Goal: Task Accomplishment & Management: Manage account settings

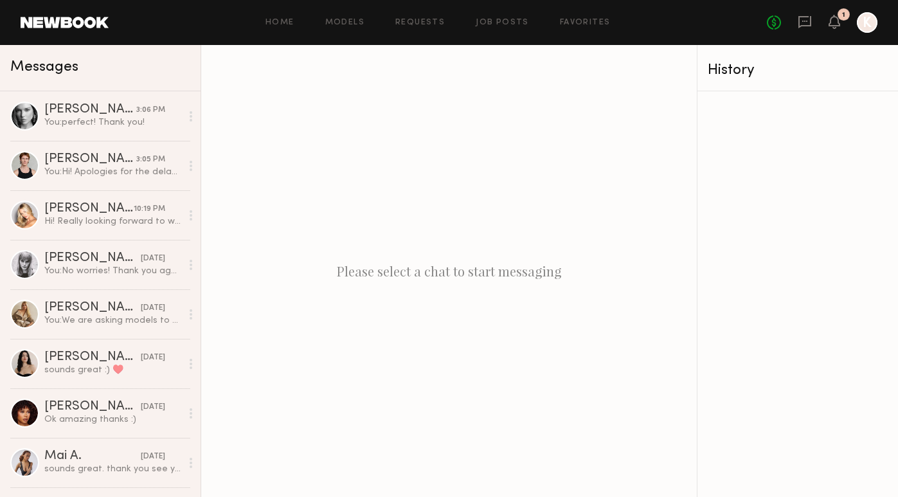
click at [842, 19] on div "1" at bounding box center [844, 14] width 12 height 12
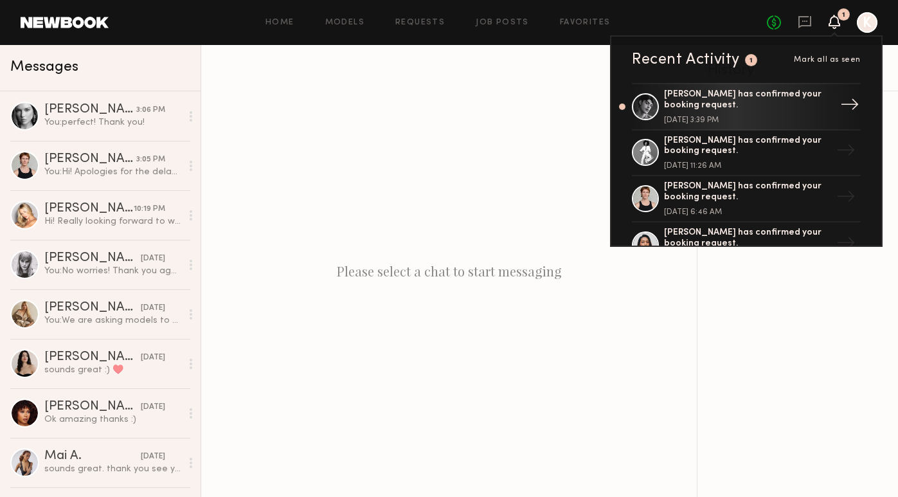
click at [805, 109] on div "[PERSON_NAME] has confirmed your booking request." at bounding box center [747, 100] width 167 height 22
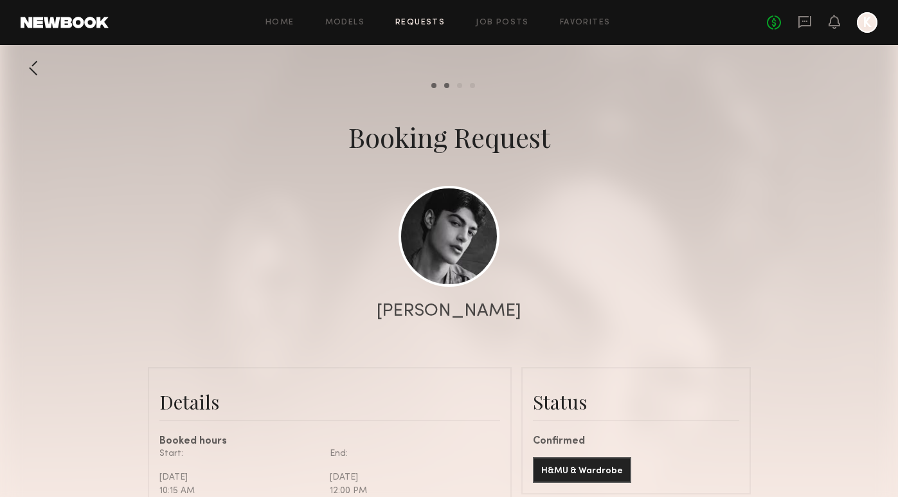
click at [424, 25] on link "Requests" at bounding box center [420, 23] width 50 height 8
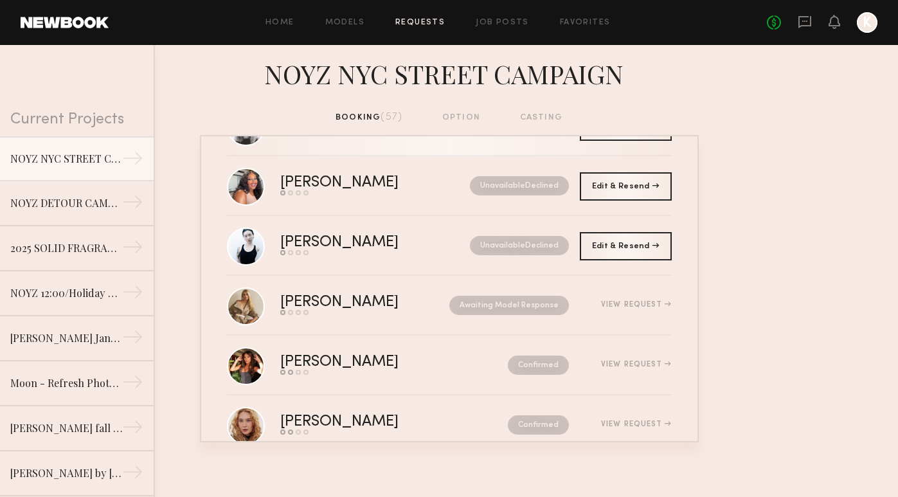
scroll to position [1319, 0]
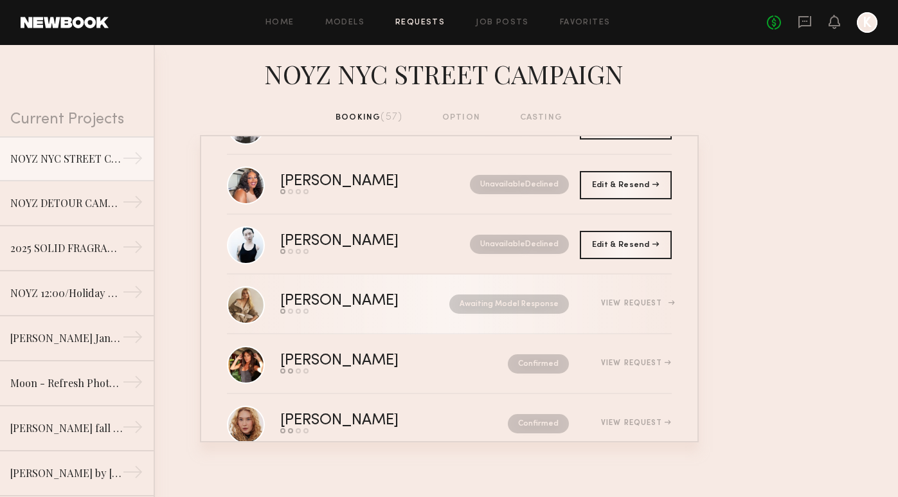
click at [420, 314] on link "[PERSON_NAME] Send request Model response Review hours worked Pay model Awaitin…" at bounding box center [449, 305] width 445 height 60
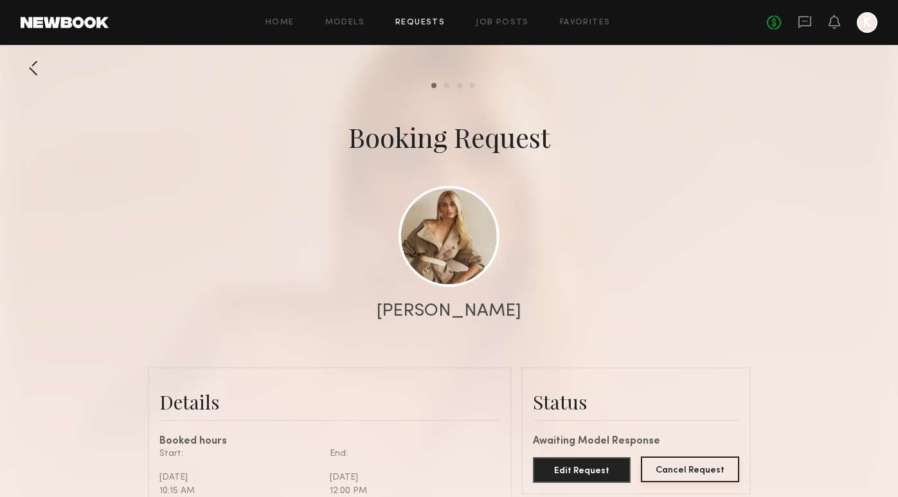
click at [684, 466] on button "Cancel Request" at bounding box center [690, 470] width 98 height 26
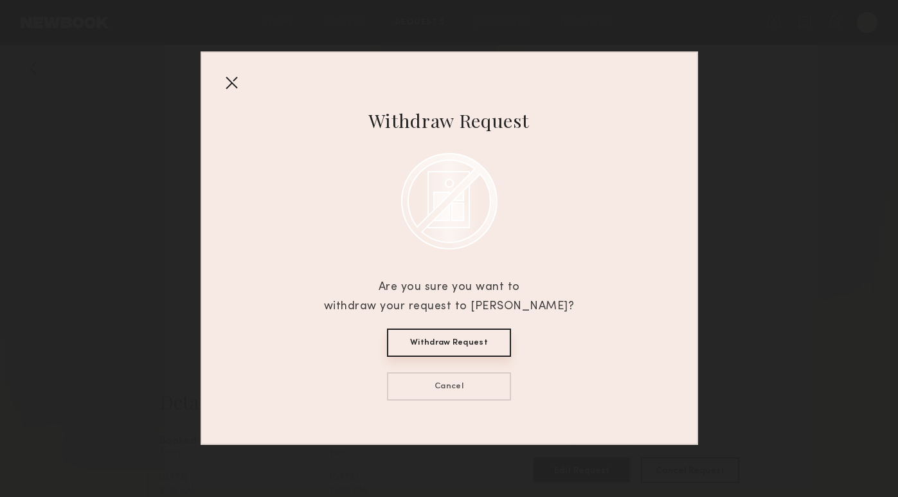
scroll to position [1476, 0]
click at [235, 82] on div at bounding box center [231, 82] width 21 height 21
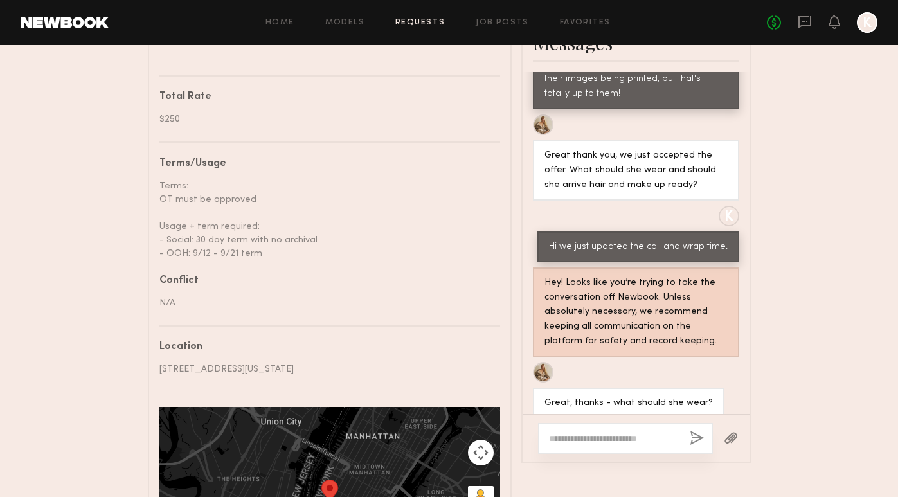
scroll to position [640, 0]
click at [590, 431] on textarea at bounding box center [614, 437] width 131 height 13
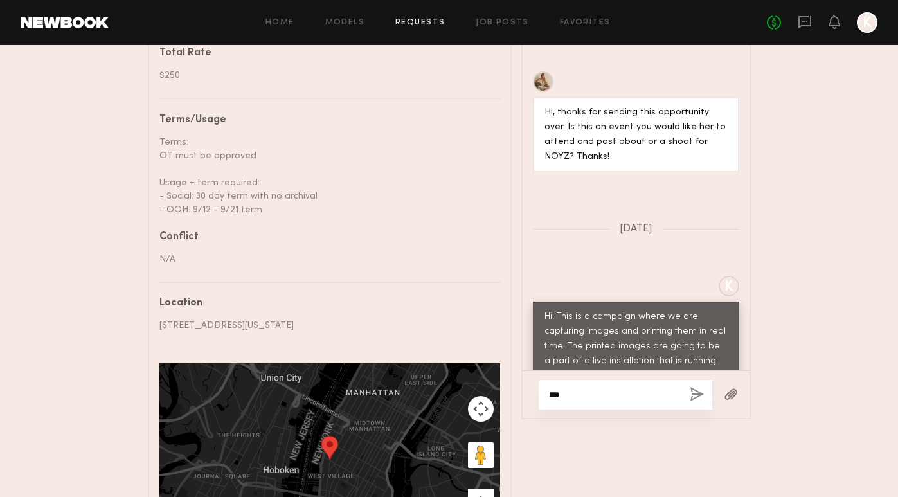
scroll to position [684, 0]
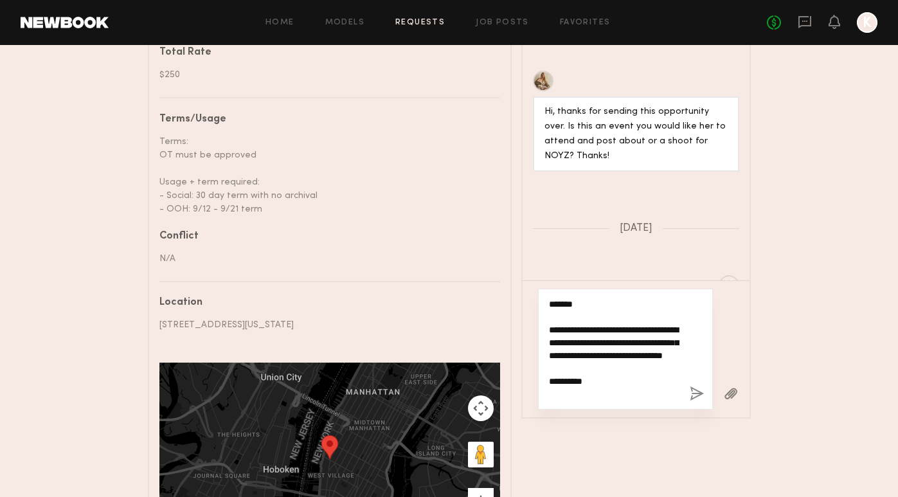
click at [654, 298] on textarea "**********" at bounding box center [614, 349] width 131 height 103
type textarea "**********"
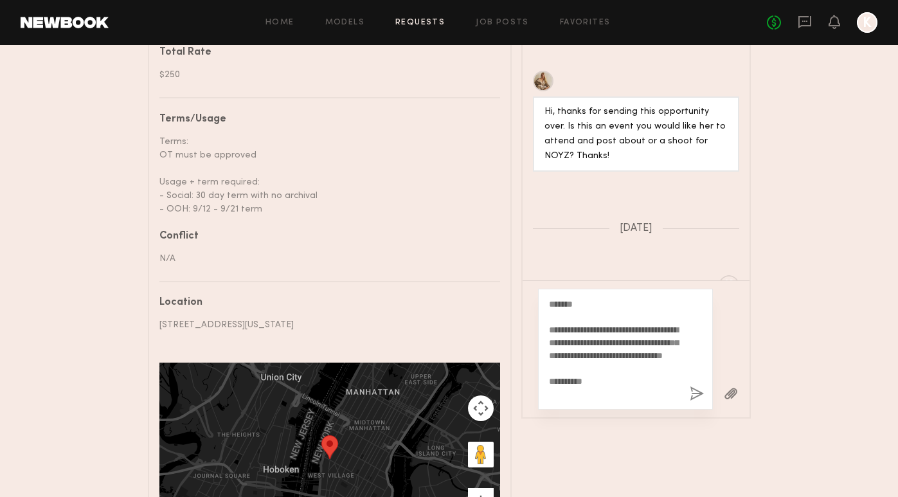
click at [696, 386] on button "button" at bounding box center [697, 394] width 14 height 16
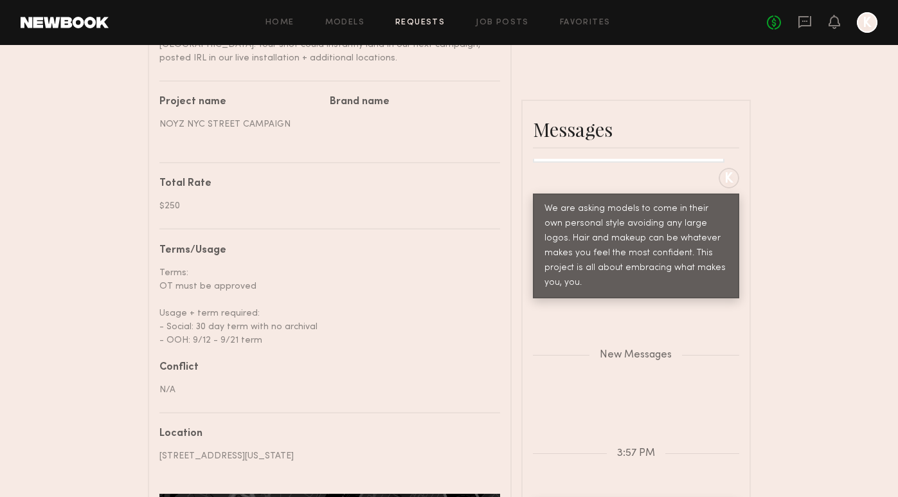
scroll to position [503, 0]
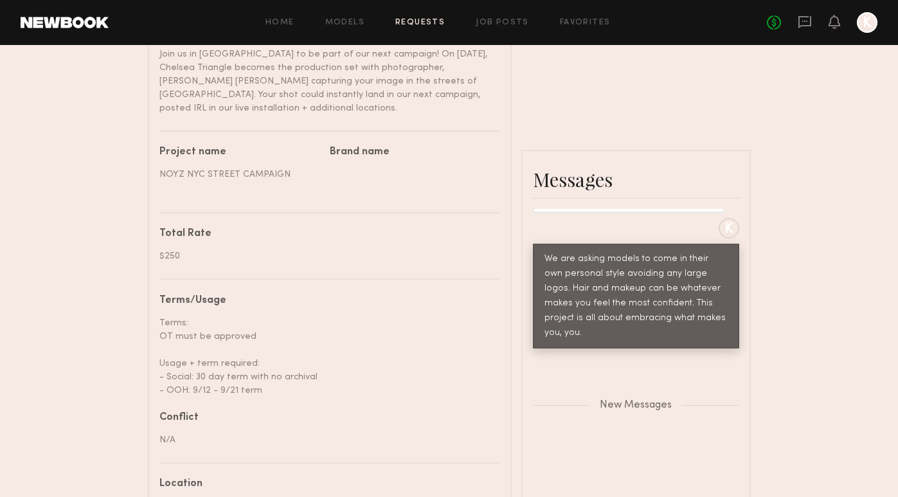
click at [426, 35] on header "Home Models Requests Job Posts Favorites Sign Out No fees up to $5,000 K" at bounding box center [449, 22] width 898 height 45
click at [423, 27] on div "Home Models Requests Job Posts Favorites Sign Out No fees up to $5,000 K" at bounding box center [493, 22] width 769 height 21
click at [421, 21] on link "Requests" at bounding box center [420, 23] width 50 height 8
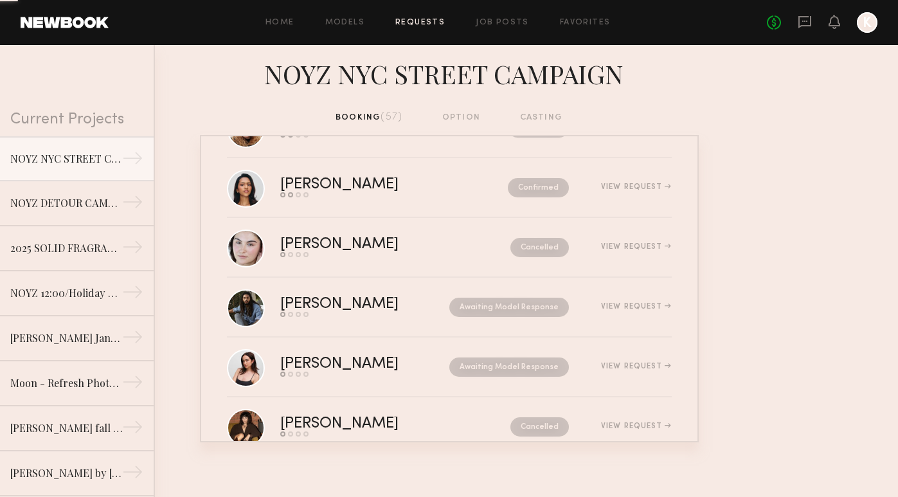
scroll to position [1624, 0]
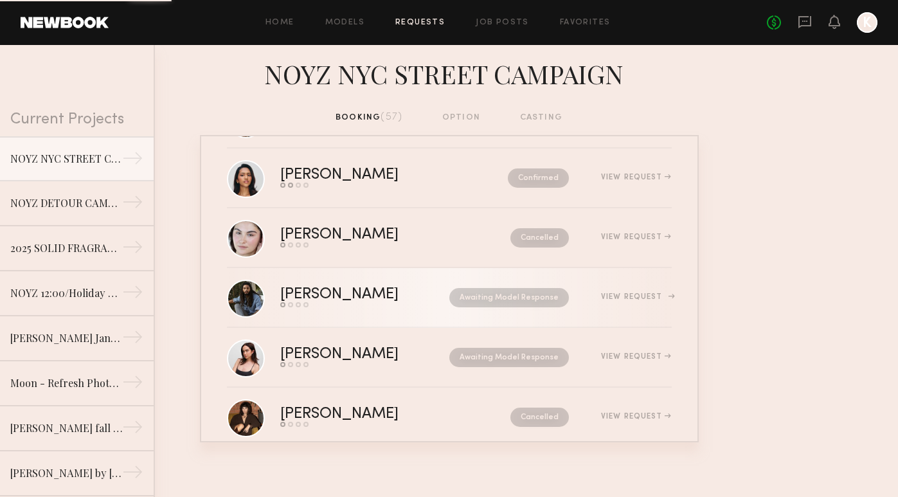
click at [413, 307] on link "[PERSON_NAME] Send request Model response Review hours worked Pay model Awaitin…" at bounding box center [449, 298] width 445 height 60
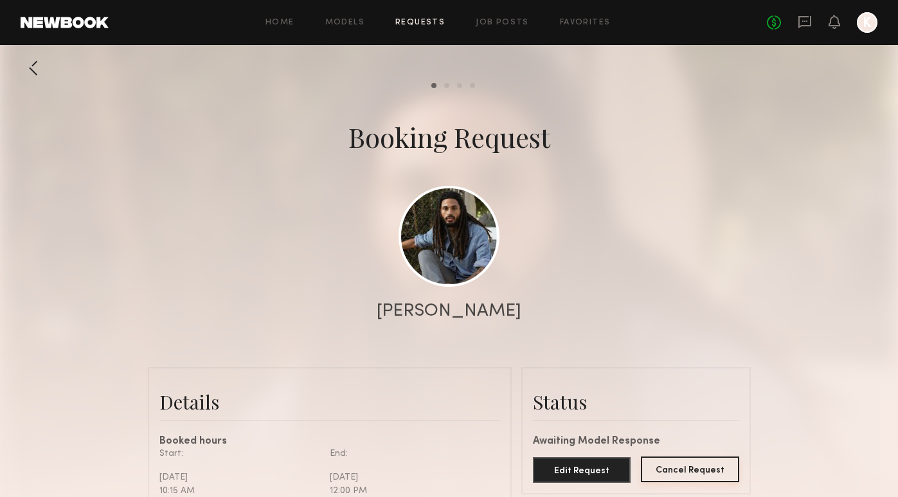
click at [687, 460] on button "Cancel Request" at bounding box center [690, 470] width 98 height 26
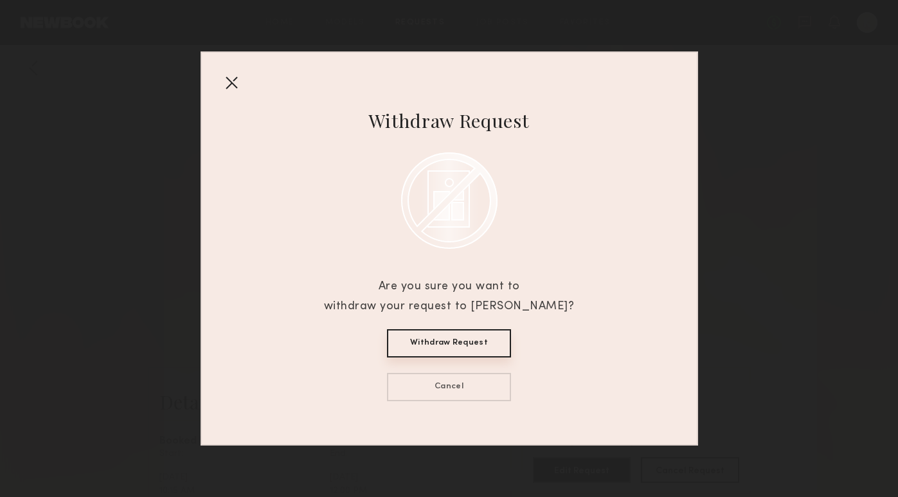
click at [483, 343] on button "Withdraw Request" at bounding box center [449, 343] width 124 height 28
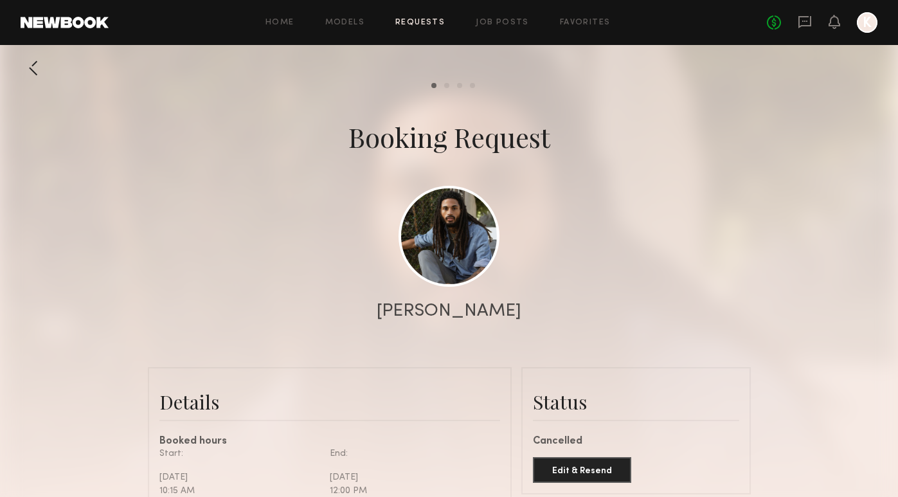
click at [427, 19] on link "Requests" at bounding box center [420, 23] width 50 height 8
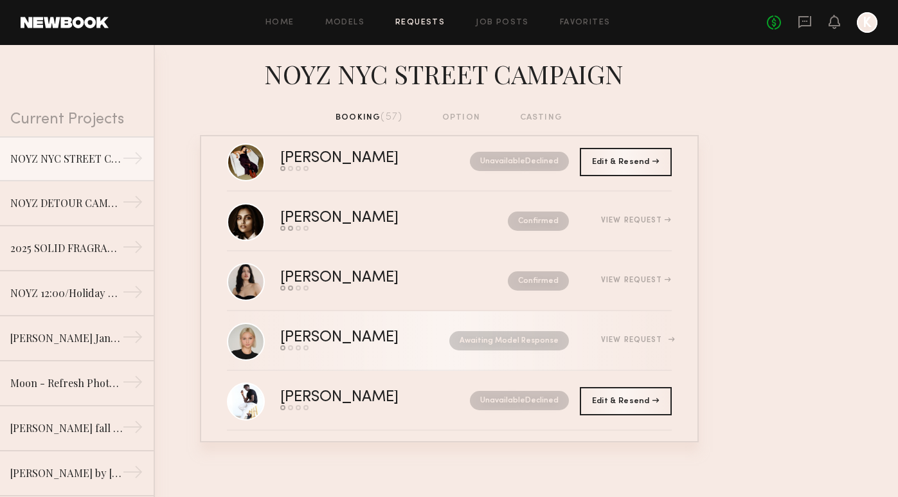
scroll to position [2127, 0]
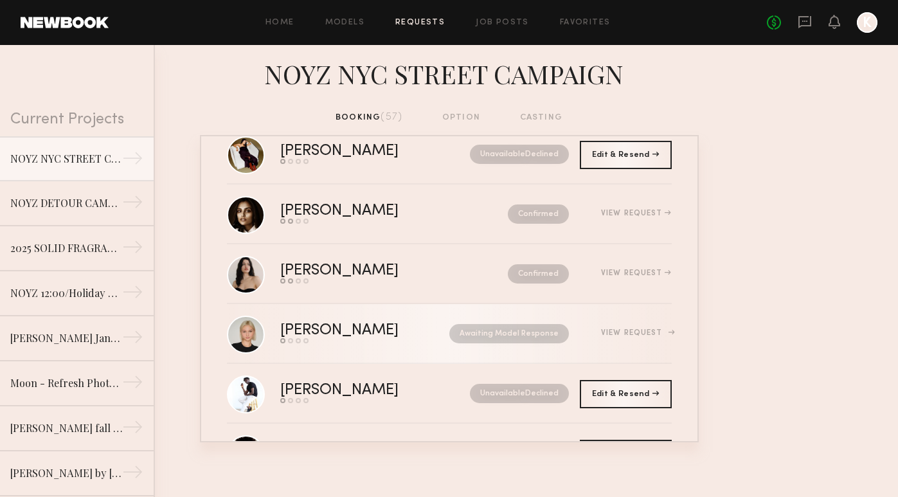
click at [424, 331] on div "Awaiting Model Response" at bounding box center [496, 333] width 145 height 19
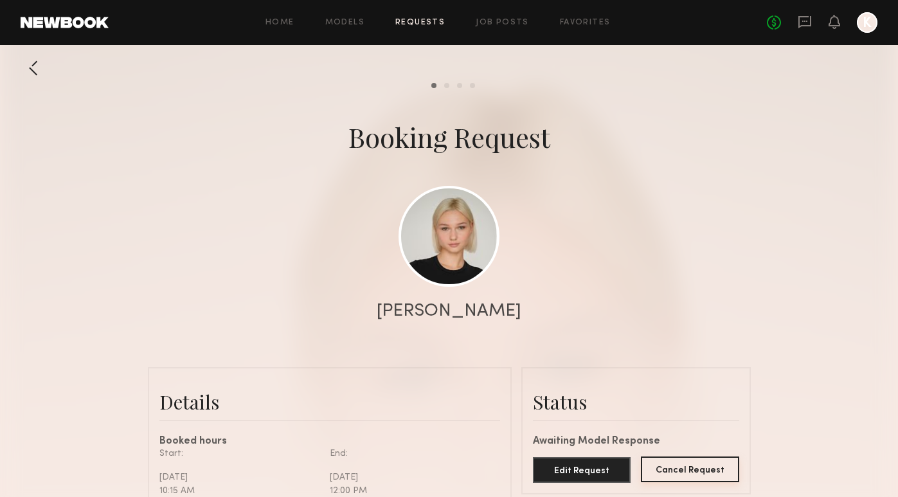
click at [717, 462] on button "Cancel Request" at bounding box center [690, 470] width 98 height 26
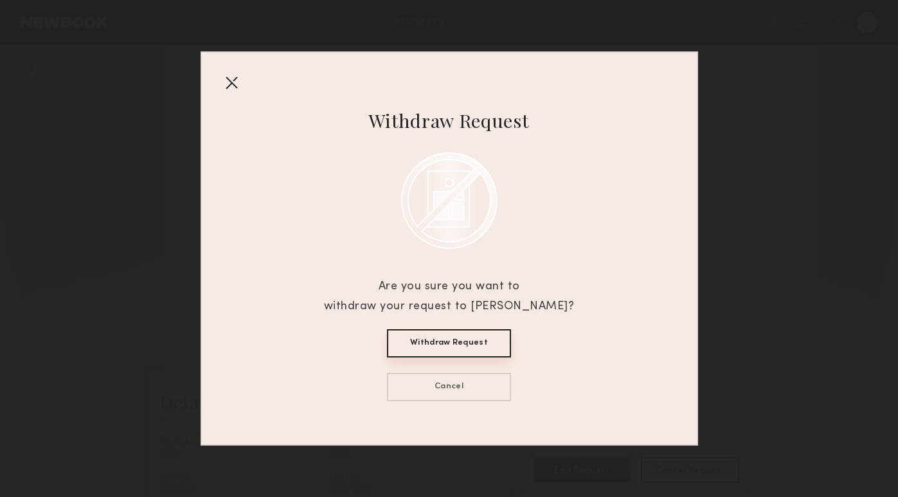
click at [450, 345] on button "Withdraw Request" at bounding box center [449, 343] width 124 height 28
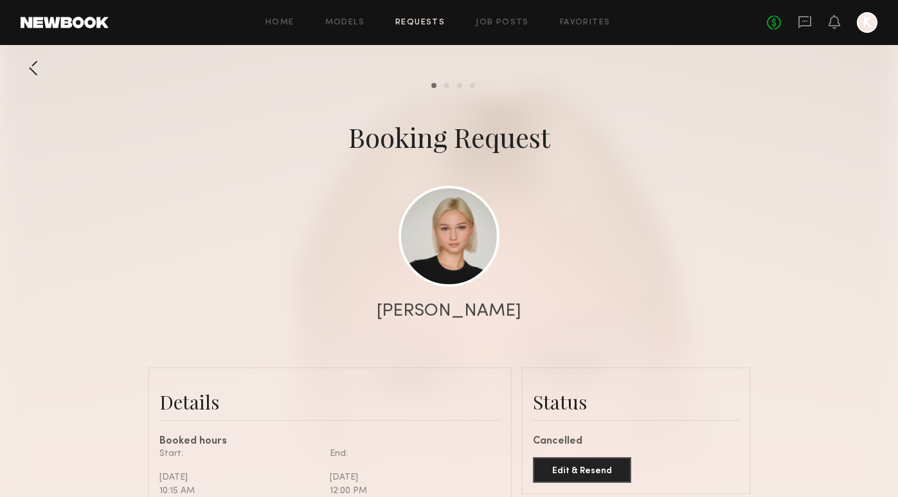
click at [416, 21] on link "Requests" at bounding box center [420, 23] width 50 height 8
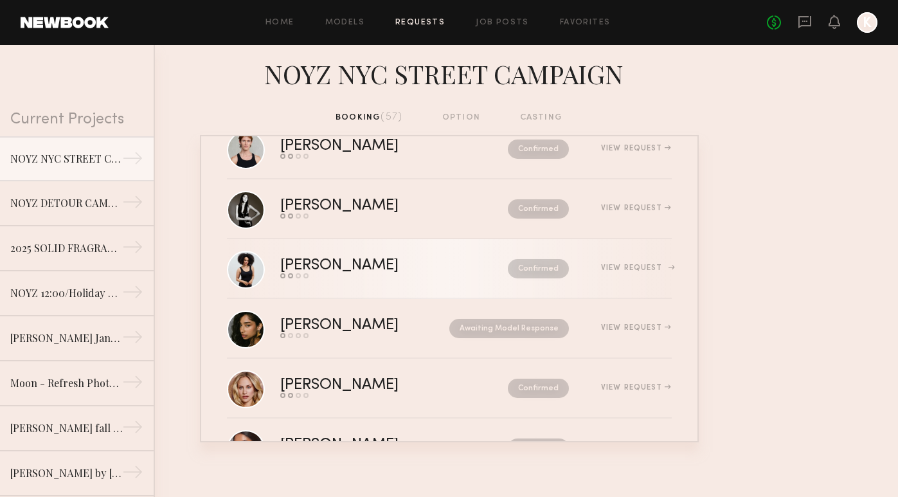
scroll to position [2732, 0]
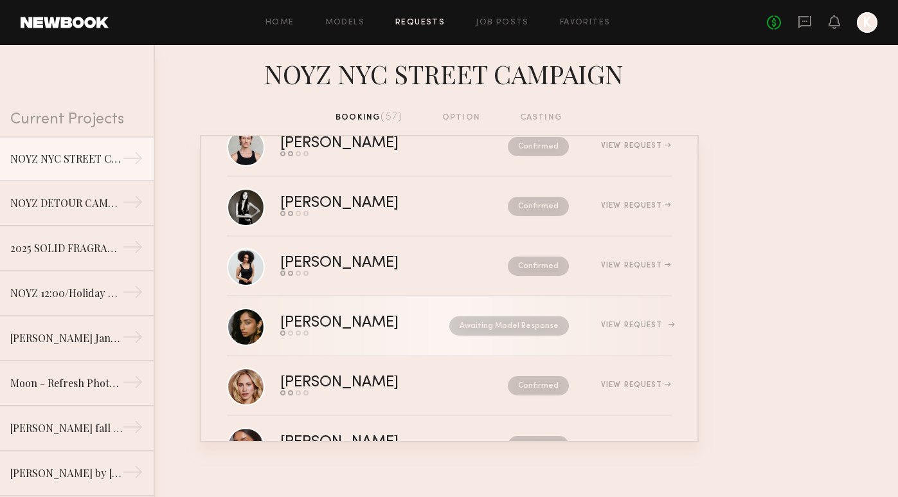
click at [428, 334] on div "Awaiting Model Response" at bounding box center [496, 325] width 145 height 19
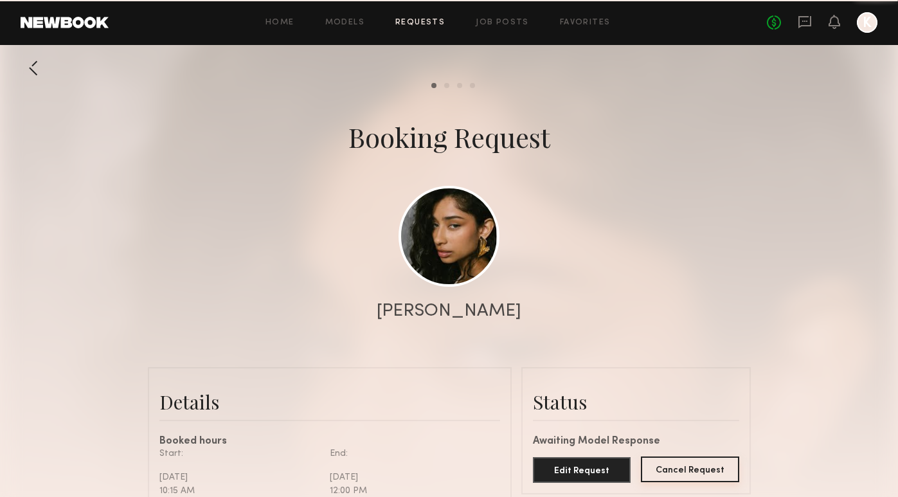
scroll to position [1211, 0]
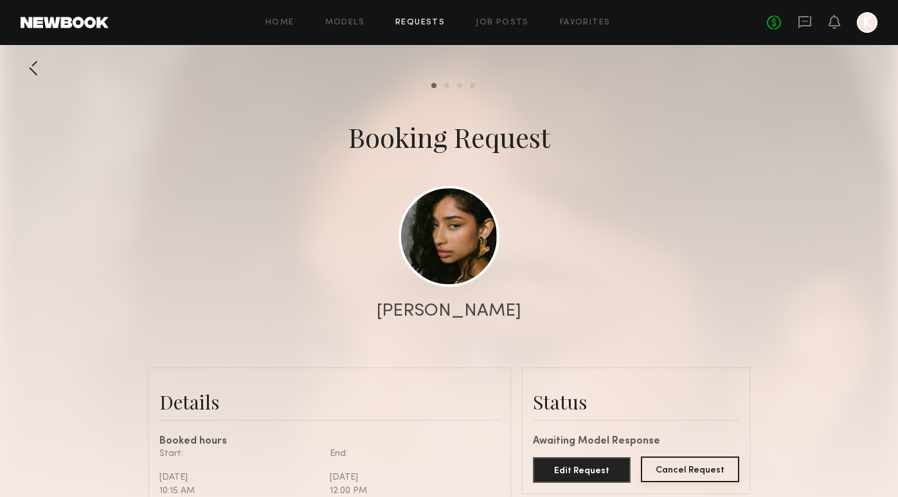
click at [714, 463] on button "Cancel Request" at bounding box center [690, 470] width 98 height 26
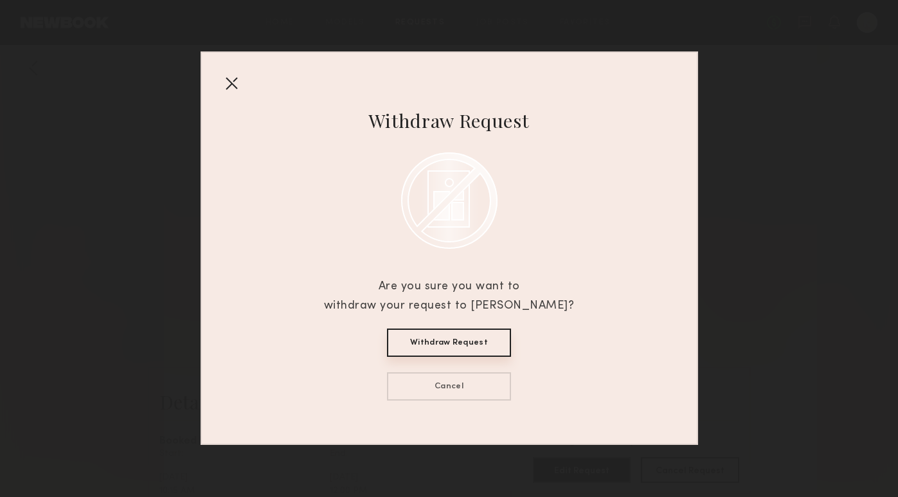
click at [481, 342] on button "Withdraw Request" at bounding box center [449, 343] width 124 height 28
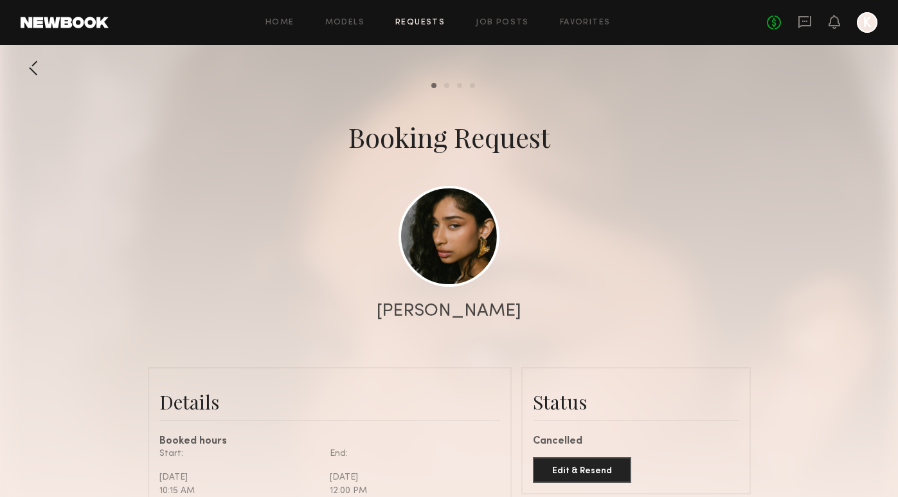
scroll to position [0, 0]
click at [422, 21] on link "Requests" at bounding box center [420, 23] width 50 height 8
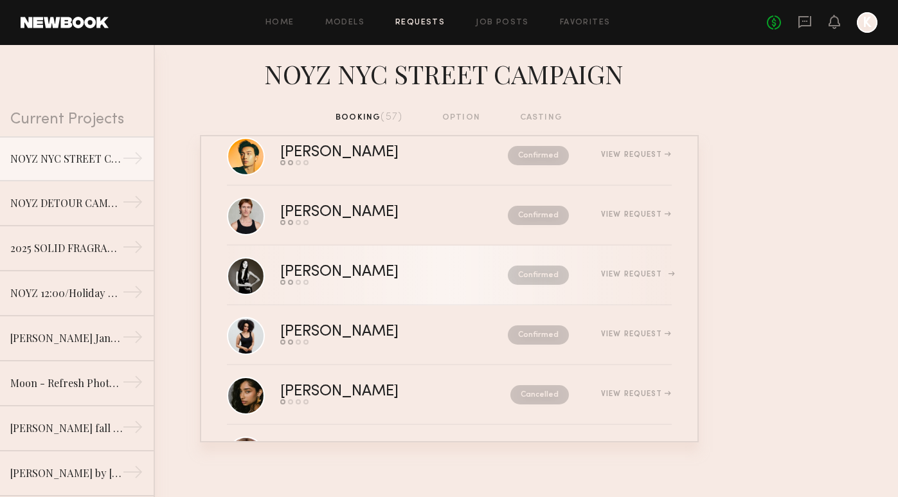
scroll to position [2684, 0]
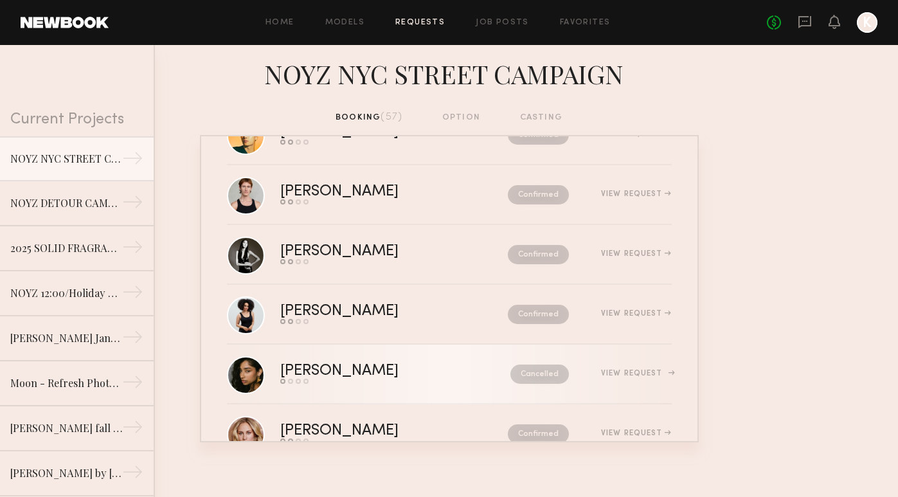
click at [455, 381] on div "Cancelled" at bounding box center [512, 374] width 114 height 19
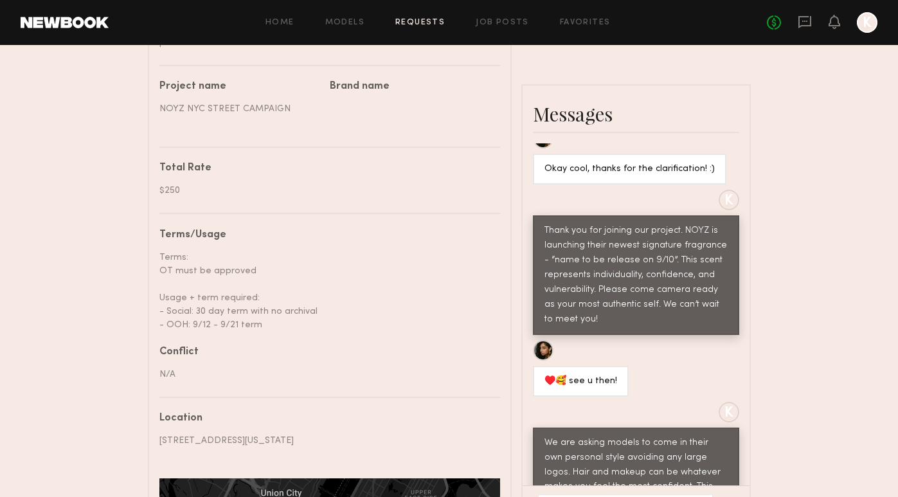
scroll to position [621, 0]
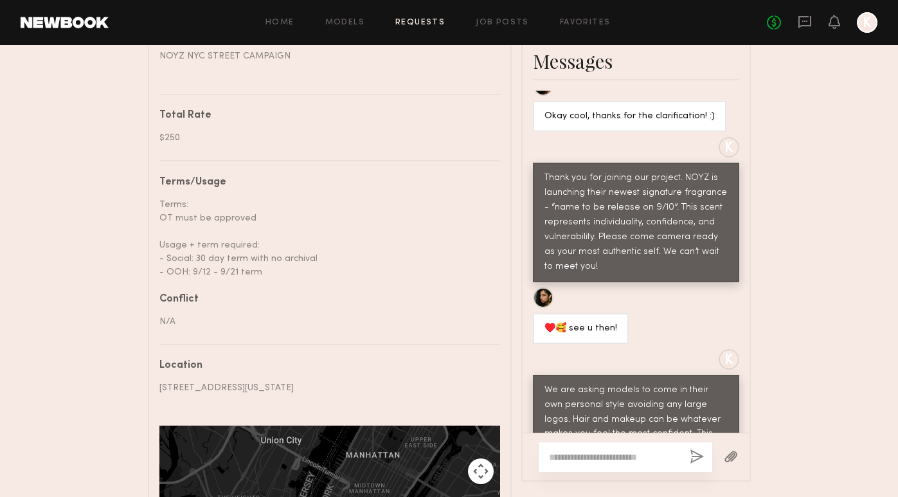
click at [576, 451] on textarea at bounding box center [614, 457] width 131 height 13
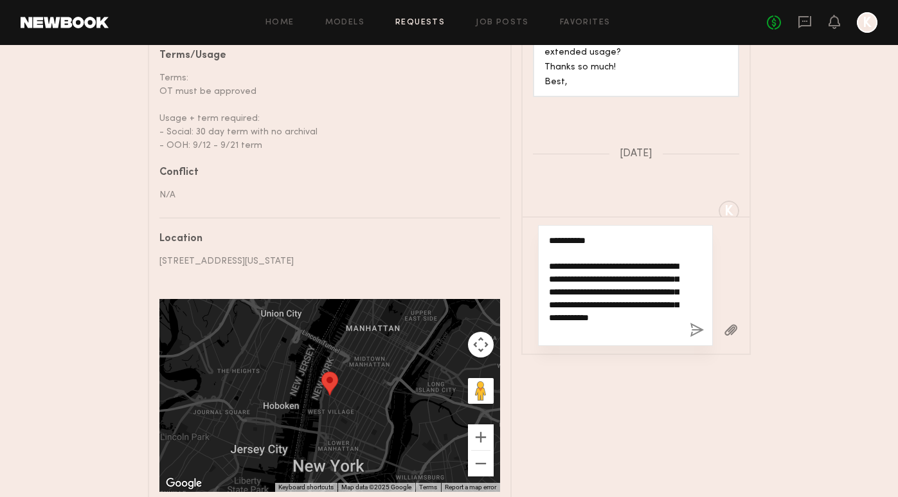
scroll to position [10, 0]
drag, startPoint x: 648, startPoint y: 177, endPoint x: 637, endPoint y: 186, distance: 14.2
click at [637, 234] on textarea "**********" at bounding box center [614, 285] width 131 height 103
click at [633, 234] on textarea "**********" at bounding box center [614, 285] width 131 height 103
click at [639, 234] on textarea "**********" at bounding box center [614, 285] width 131 height 103
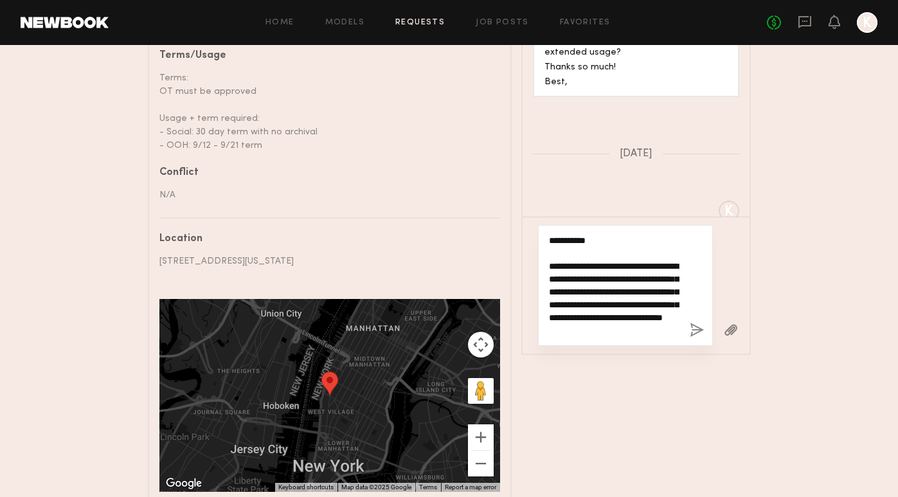
scroll to position [13, 0]
click at [665, 234] on textarea "**********" at bounding box center [614, 285] width 131 height 103
drag, startPoint x: 601, startPoint y: 179, endPoint x: 666, endPoint y: 170, distance: 66.2
click at [666, 234] on textarea "**********" at bounding box center [614, 285] width 131 height 103
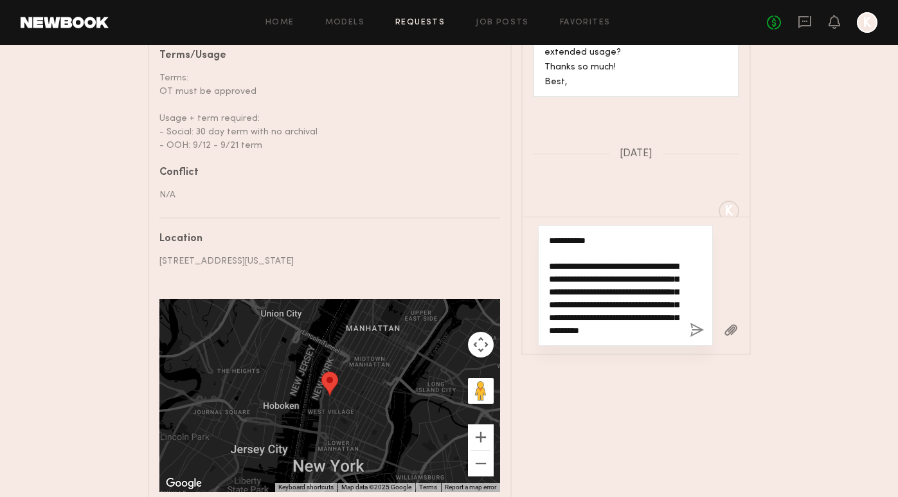
scroll to position [36, 0]
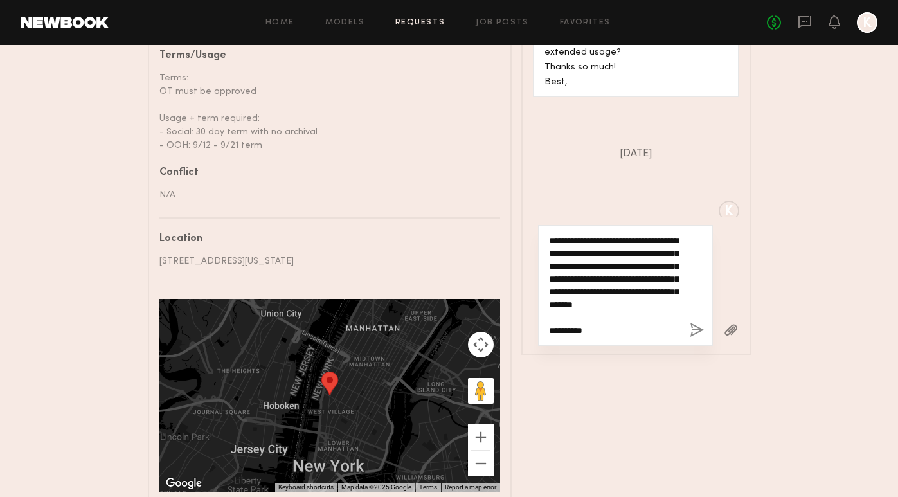
type textarea "**********"
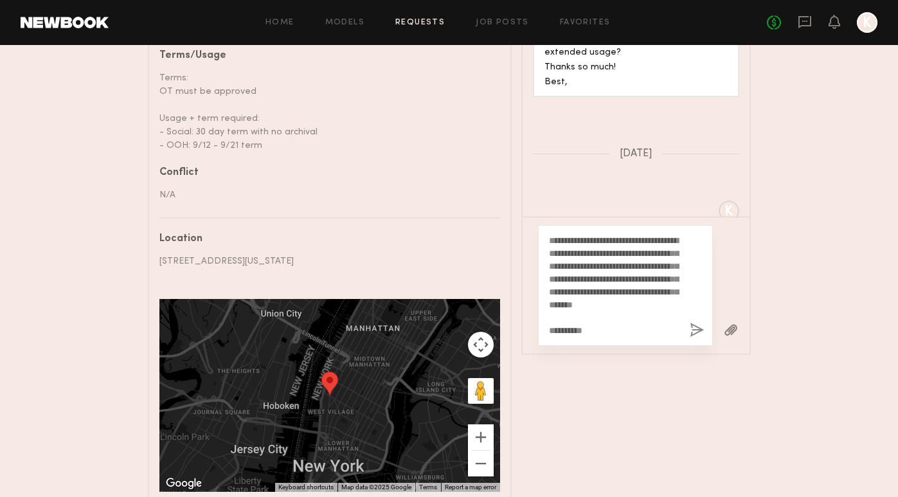
click at [693, 323] on button "button" at bounding box center [697, 331] width 14 height 16
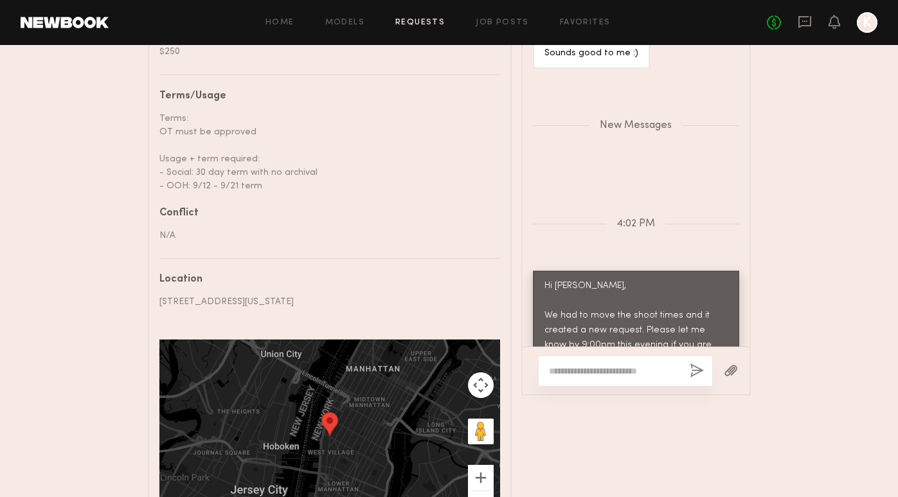
scroll to position [1596, 0]
click at [412, 19] on link "Requests" at bounding box center [420, 23] width 50 height 8
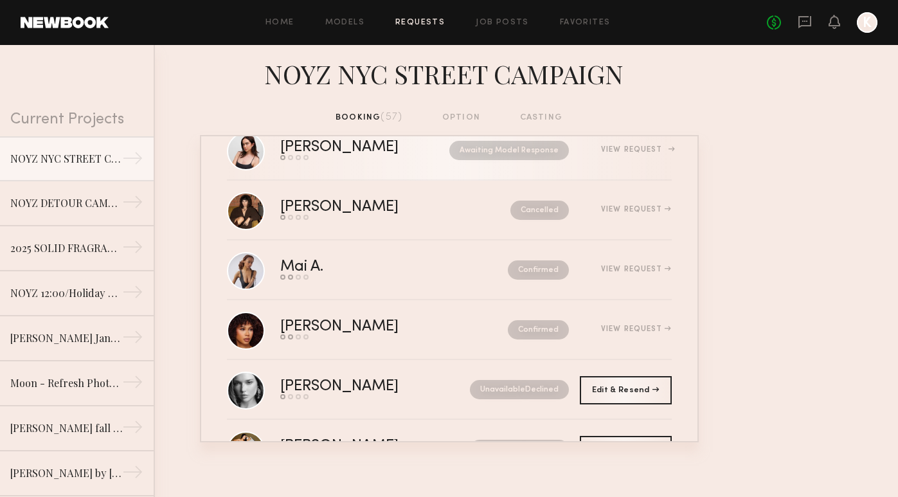
scroll to position [1836, 0]
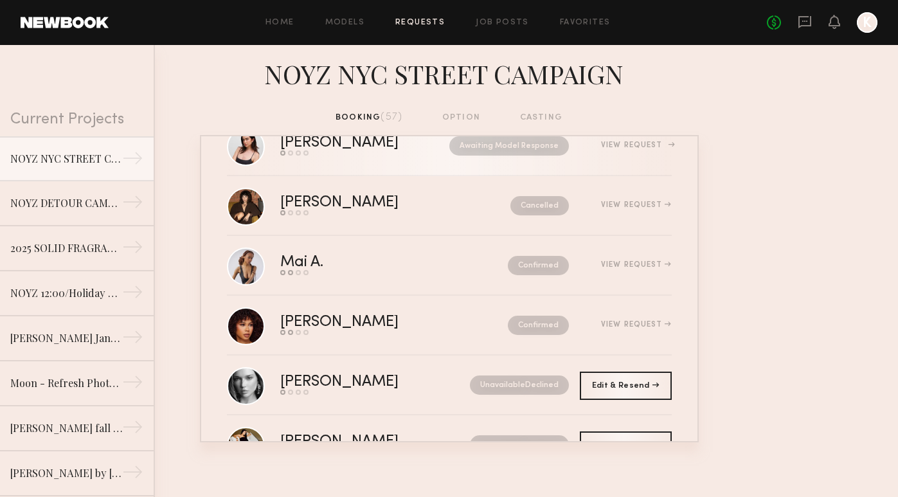
click at [390, 153] on div "Send request Model response Review hours worked Pay model" at bounding box center [352, 152] width 144 height 5
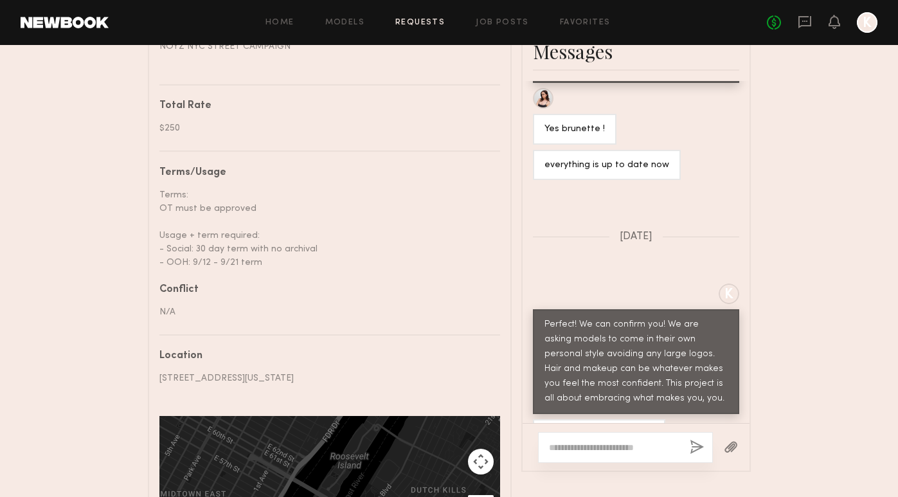
scroll to position [1031, 0]
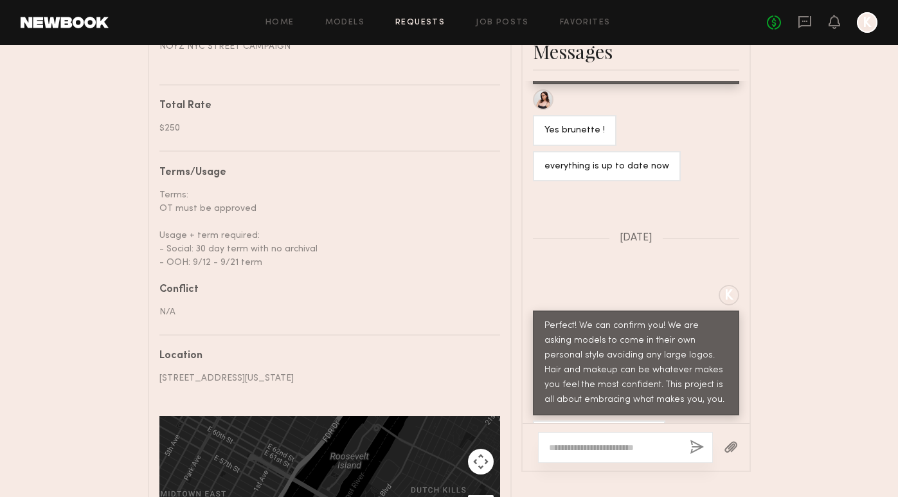
click at [619, 432] on div at bounding box center [625, 447] width 175 height 31
click at [617, 432] on div at bounding box center [625, 447] width 175 height 31
click at [608, 441] on textarea at bounding box center [614, 447] width 131 height 13
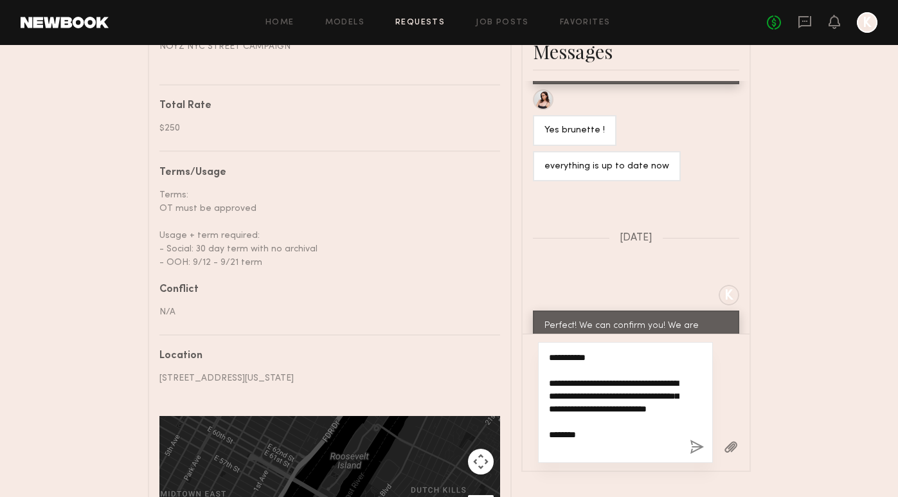
scroll to position [0, 0]
type textarea "**********"
click at [694, 440] on button "button" at bounding box center [697, 448] width 14 height 16
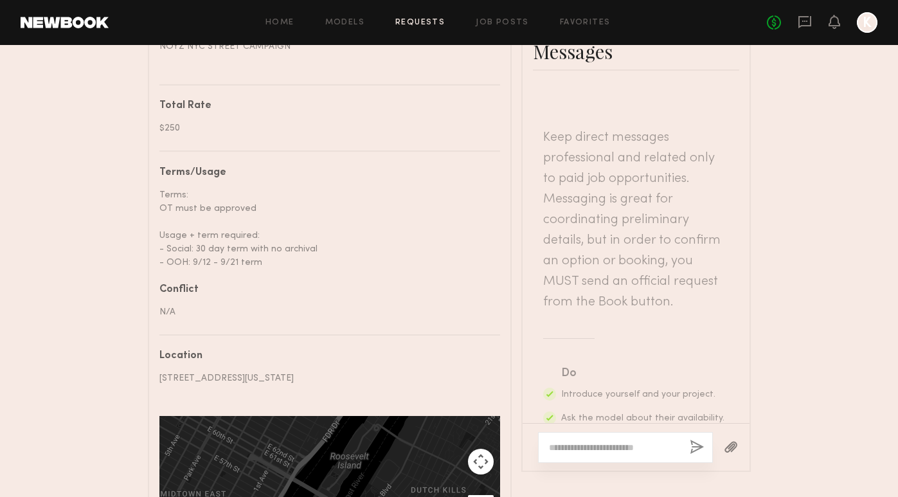
click at [419, 17] on div "Home Models Requests Job Posts Favorites Sign Out No fees up to $5,000 K" at bounding box center [493, 22] width 769 height 21
click at [420, 19] on link "Requests" at bounding box center [420, 23] width 50 height 8
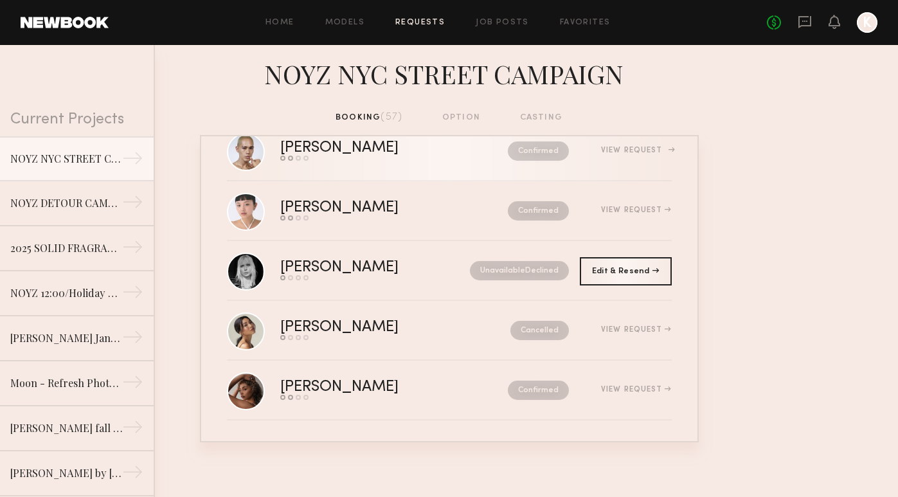
scroll to position [3147, 0]
click at [825, 26] on div "No fees up to $5,000 K" at bounding box center [822, 22] width 111 height 21
click at [828, 26] on div "No fees up to $5,000 K" at bounding box center [822, 22] width 111 height 21
click at [830, 26] on icon at bounding box center [835, 21] width 10 height 9
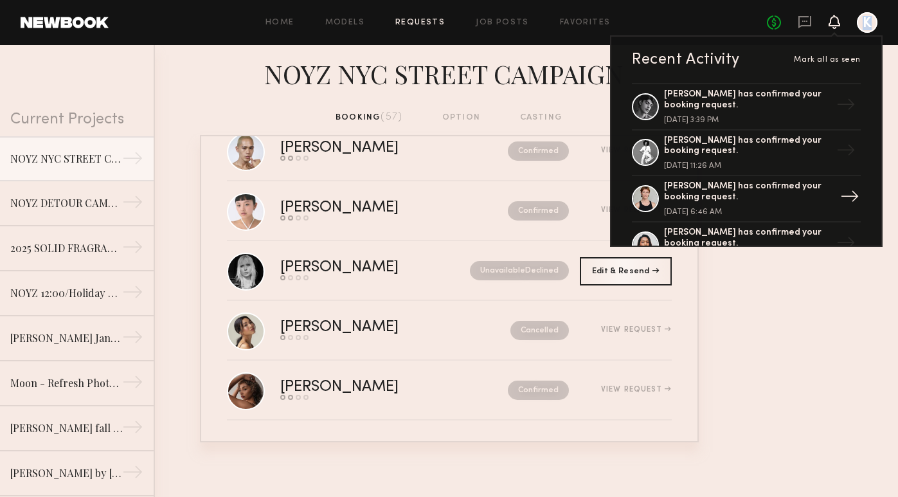
scroll to position [0, 0]
click at [804, 292] on nb-requests-list-container "[PERSON_NAME] Send request Model response Review hours worked Pay model Confirm…" at bounding box center [449, 288] width 898 height 307
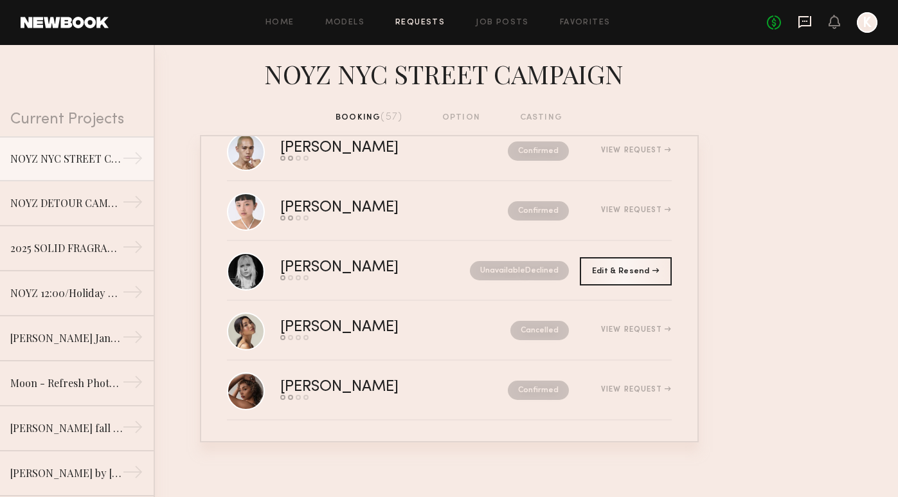
click at [803, 15] on icon at bounding box center [805, 22] width 14 height 14
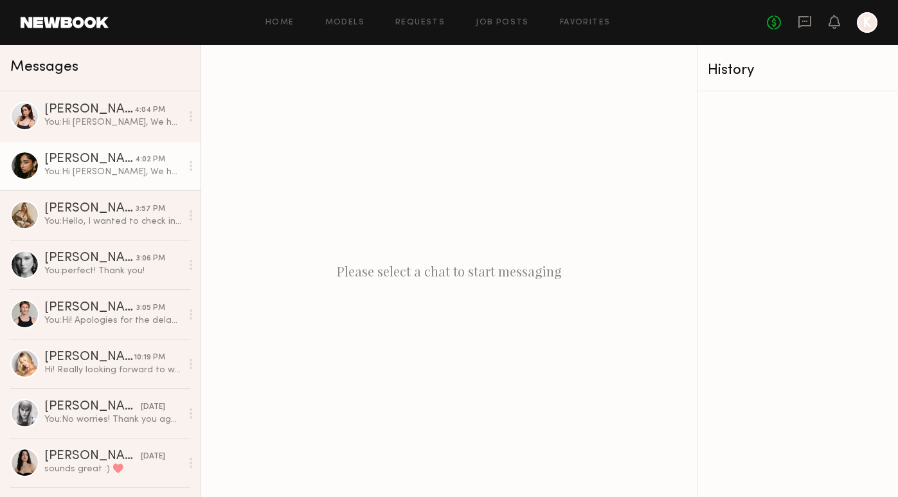
click at [87, 171] on div "You: Hi [PERSON_NAME], We had to move the shoot times and it created a new requ…" at bounding box center [112, 172] width 137 height 12
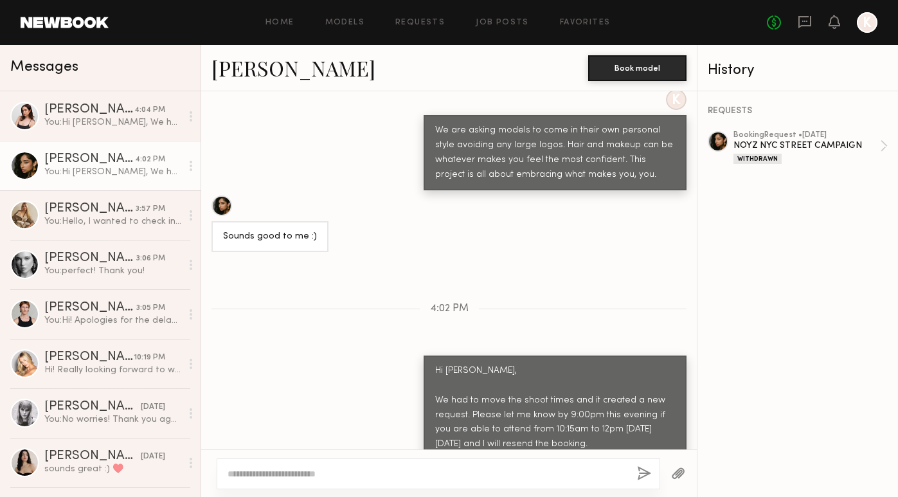
click at [222, 195] on div at bounding box center [222, 205] width 21 height 21
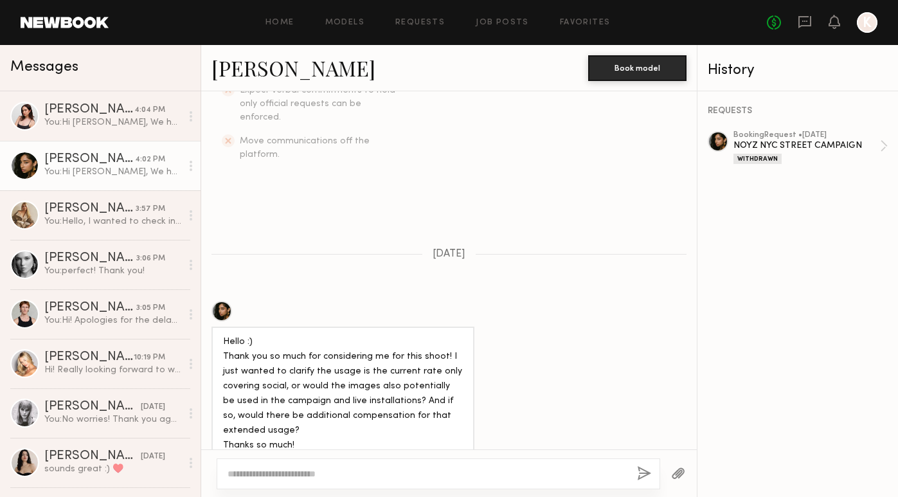
scroll to position [329, 0]
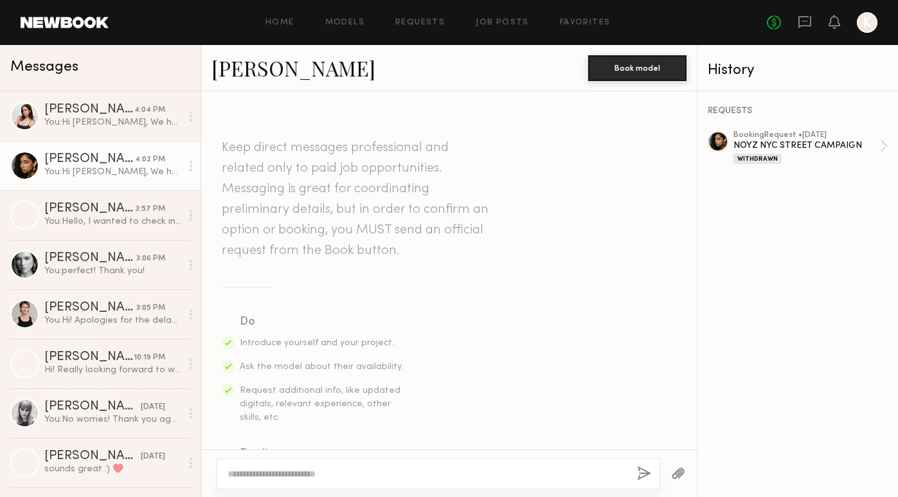
scroll to position [1321, 0]
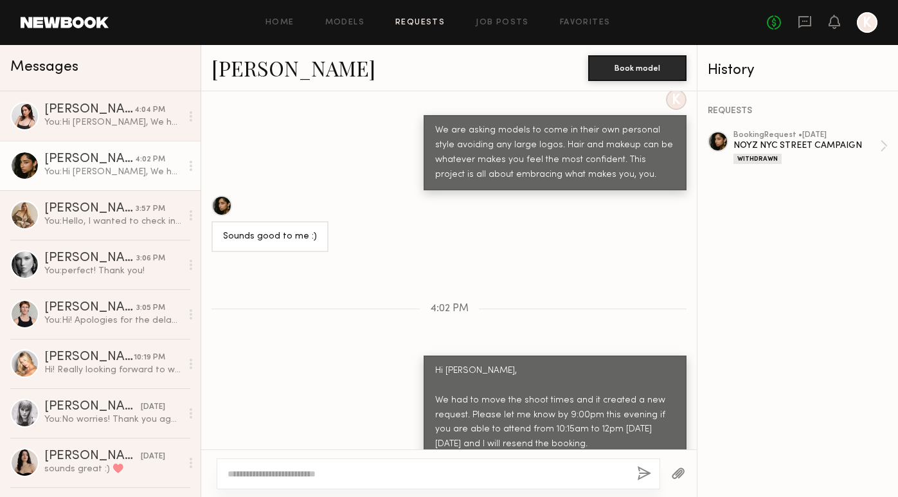
click at [441, 20] on link "Requests" at bounding box center [420, 23] width 50 height 8
